Goal: Task Accomplishment & Management: Complete application form

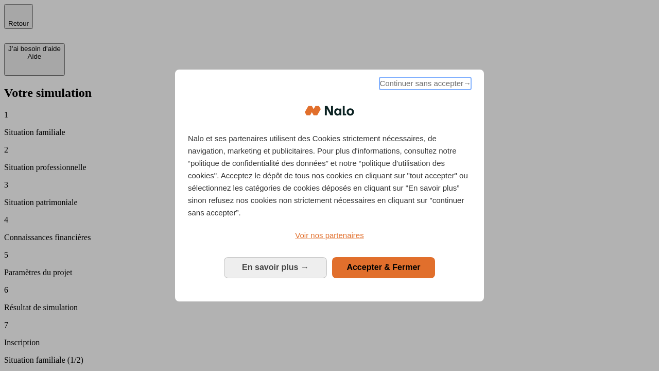
click at [424, 85] on span "Continuer sans accepter →" at bounding box center [425, 83] width 92 height 12
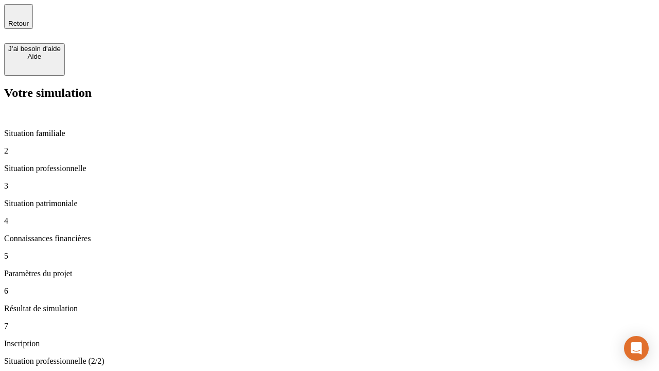
type input "30 000"
type input "1 000"
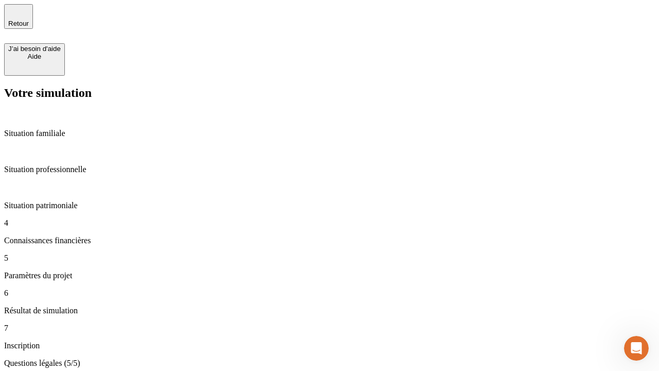
type input "65"
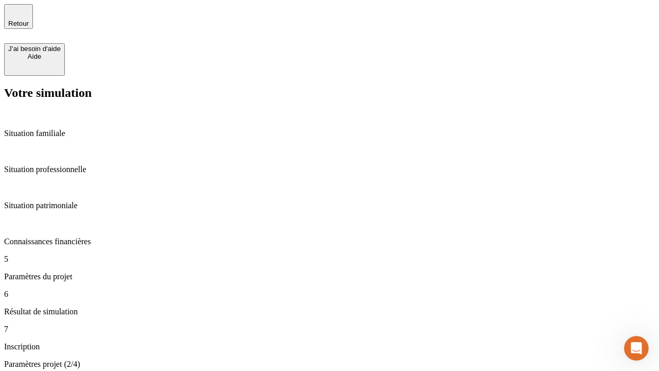
type input "5 000"
type input "640"
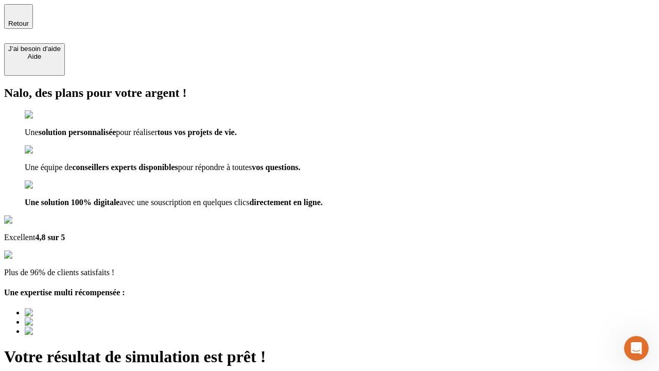
type input "[EMAIL_ADDRESS][DOMAIN_NAME]"
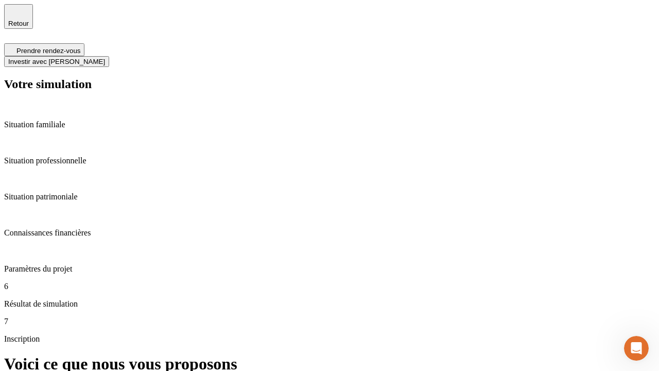
click at [105, 58] on span "Investir avec [PERSON_NAME]" at bounding box center [56, 62] width 97 height 8
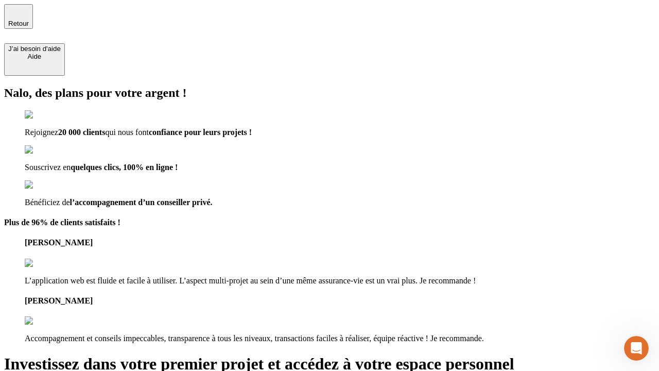
type input "[EMAIL_ADDRESS][DOMAIN_NAME]"
